Goal: Navigation & Orientation: Understand site structure

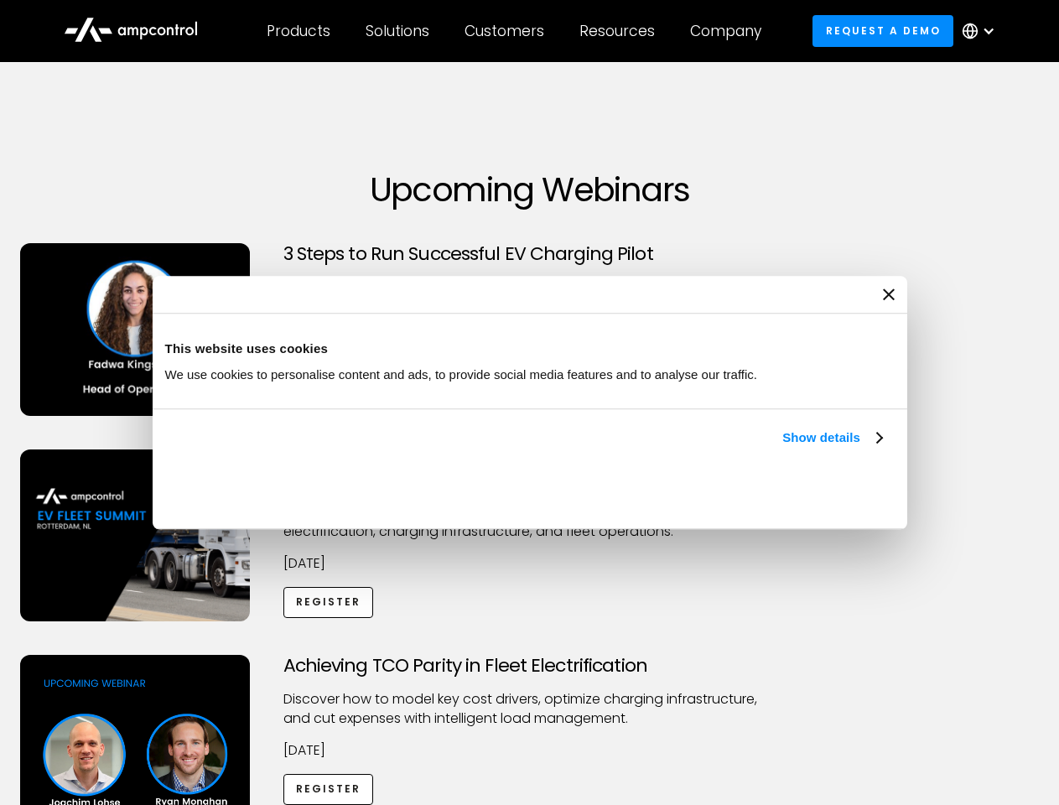
click at [782, 448] on link "Show details" at bounding box center [831, 438] width 99 height 20
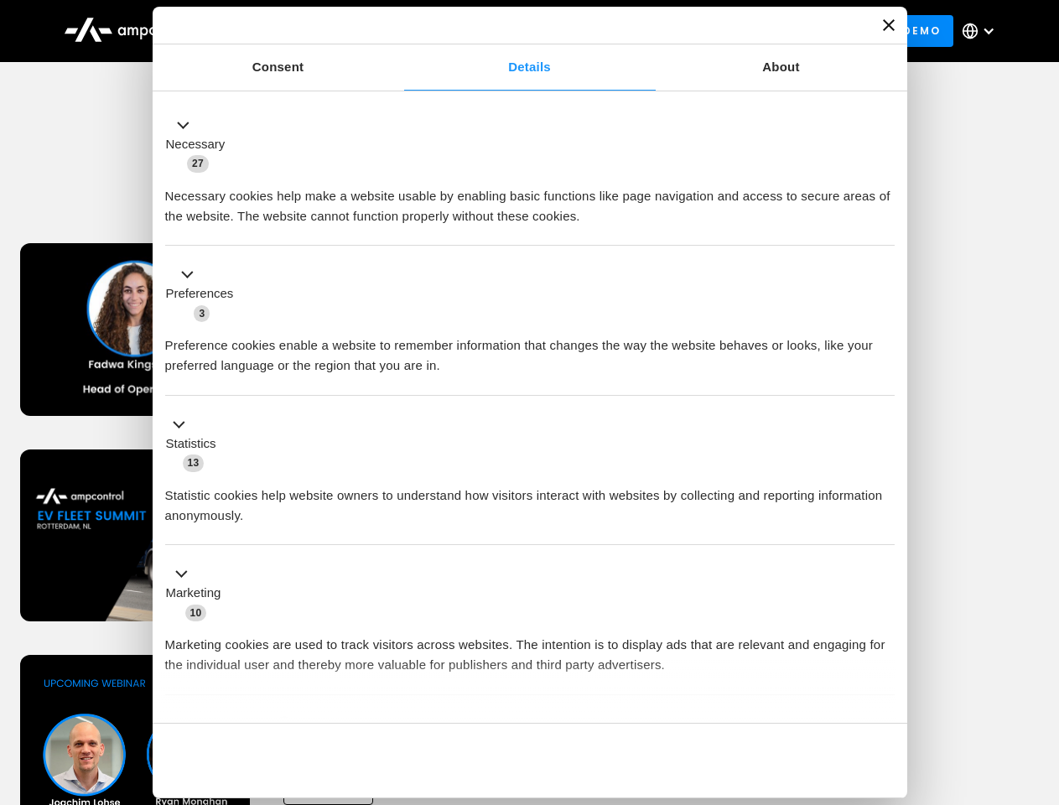
click at [884, 694] on div "Consent Details [#IABV2SETTINGS#] About This website uses cookies We use cookie…" at bounding box center [530, 403] width 755 height 792
click at [1041, 676] on div "Achieving TCO Parity in Fleet Electrification Discover how to model key cost dr…" at bounding box center [529, 786] width 1053 height 263
click at [516, 31] on div "Customers" at bounding box center [505, 31] width 80 height 18
click at [298, 31] on div "Products" at bounding box center [299, 31] width 64 height 18
click at [398, 31] on div "Solutions" at bounding box center [398, 31] width 64 height 18
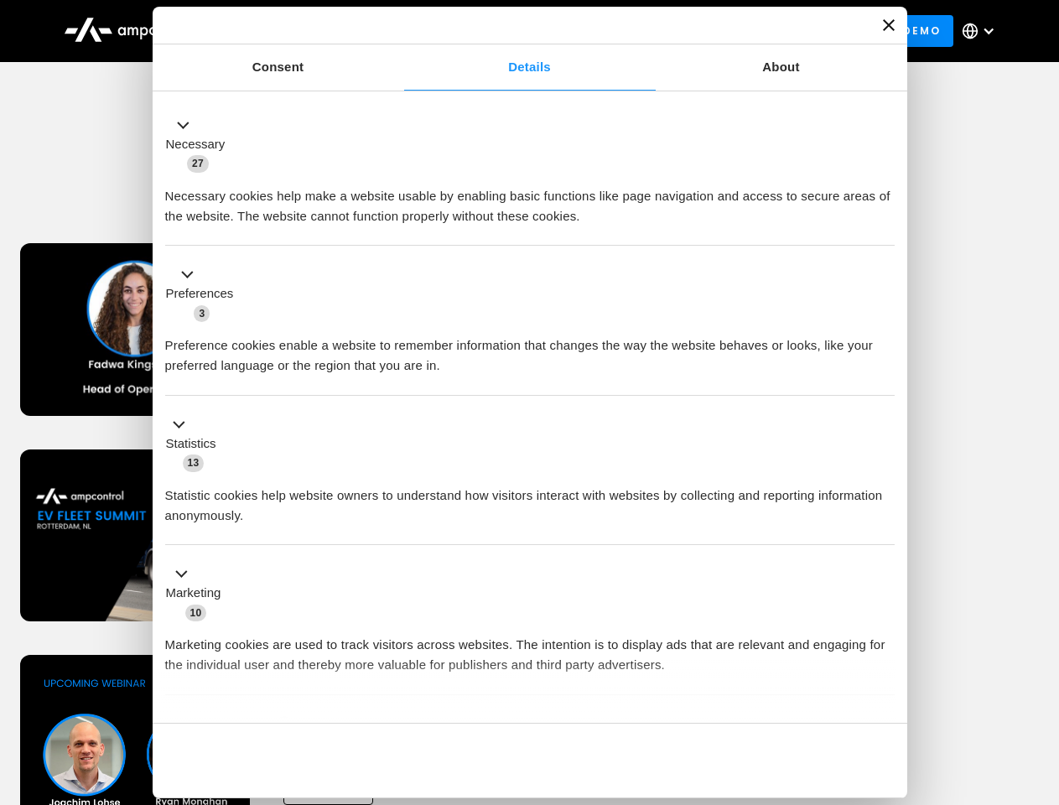
click at [507, 31] on div "Customers" at bounding box center [505, 31] width 80 height 18
click at [620, 31] on div "Resources" at bounding box center [616, 31] width 75 height 18
click at [731, 31] on div "Company" at bounding box center [725, 31] width 71 height 18
click at [983, 31] on div at bounding box center [988, 30] width 13 height 13
